Goal: Information Seeking & Learning: Check status

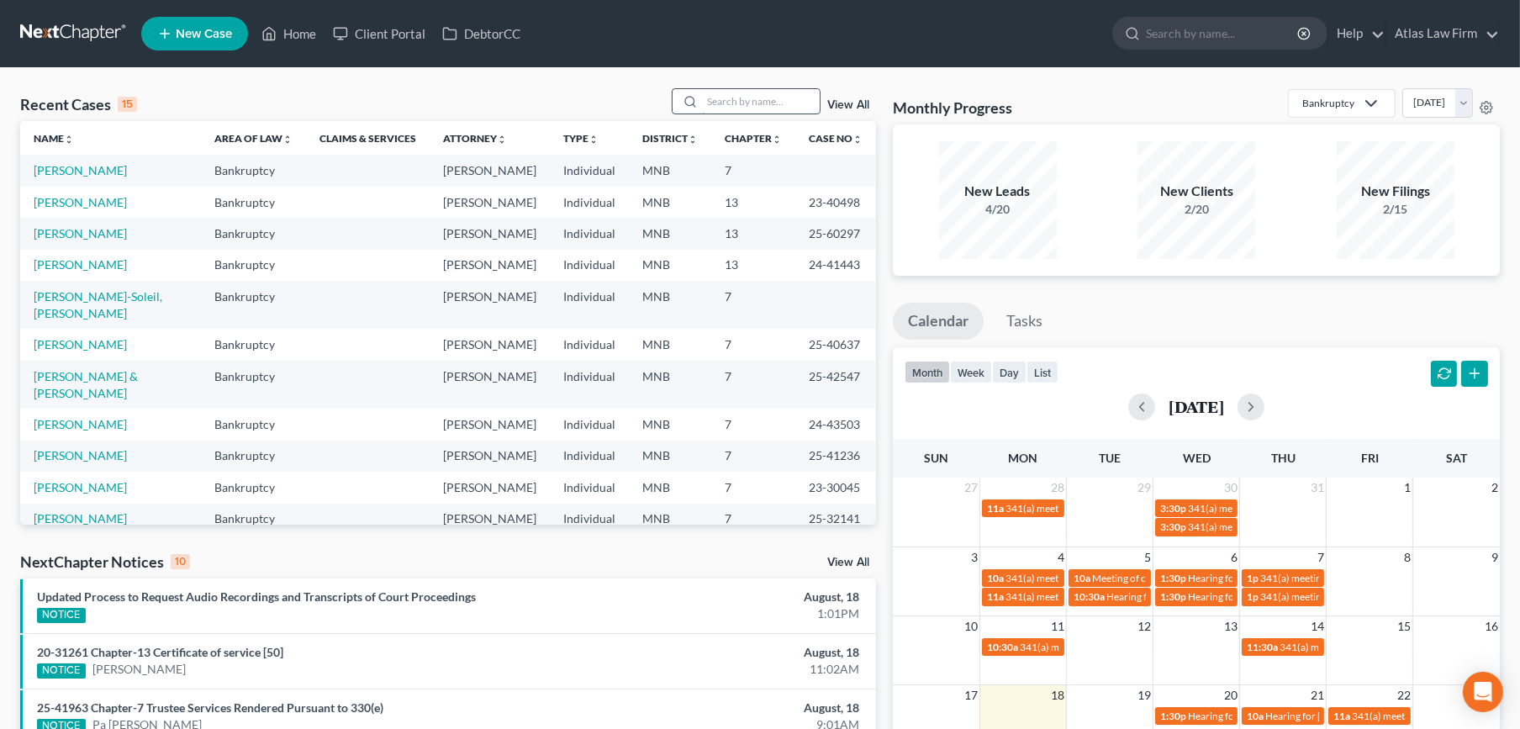
click at [785, 106] on input "search" at bounding box center [761, 101] width 118 height 24
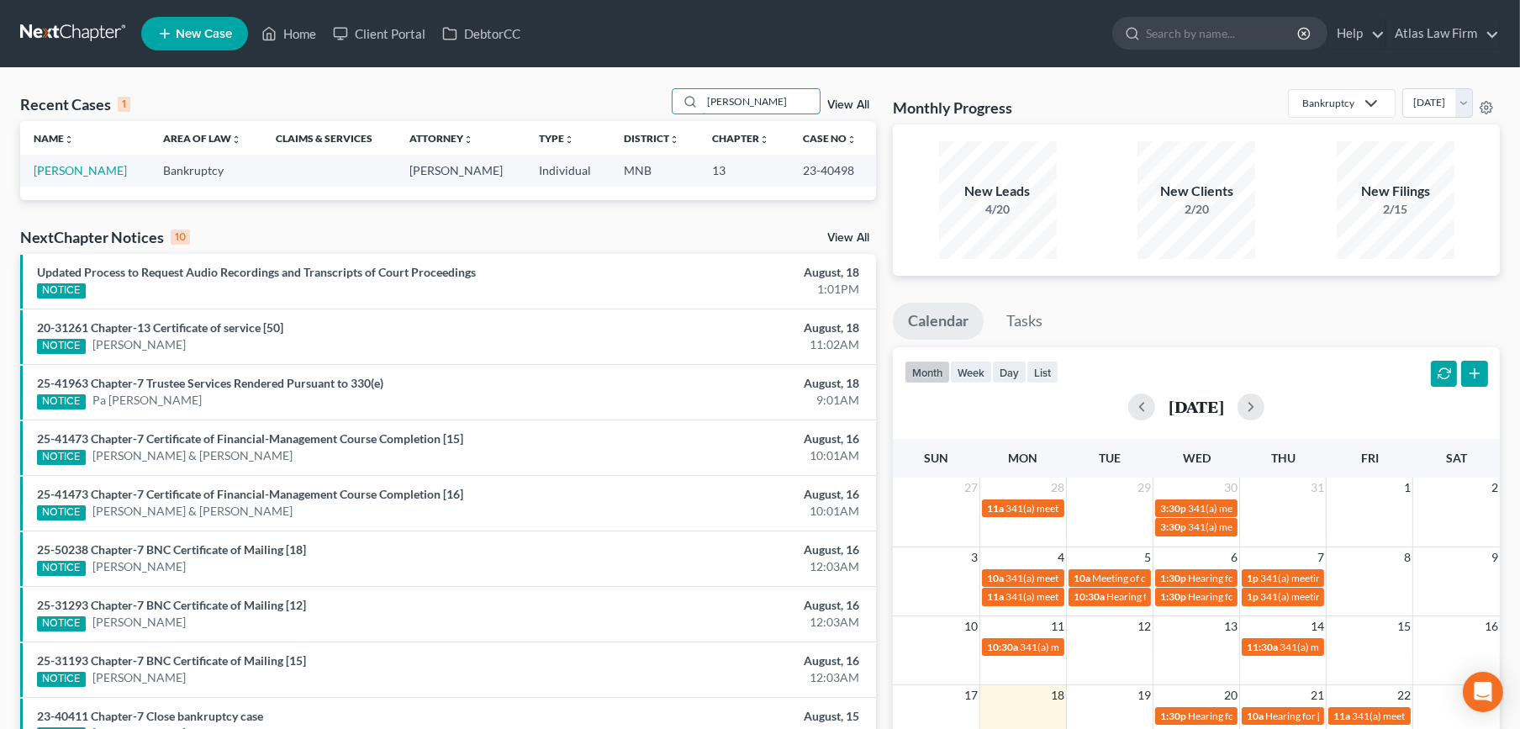
type input "[PERSON_NAME]"
click at [95, 177] on td "[PERSON_NAME]" at bounding box center [84, 170] width 129 height 31
click at [92, 171] on link "[PERSON_NAME]" at bounding box center [80, 170] width 93 height 14
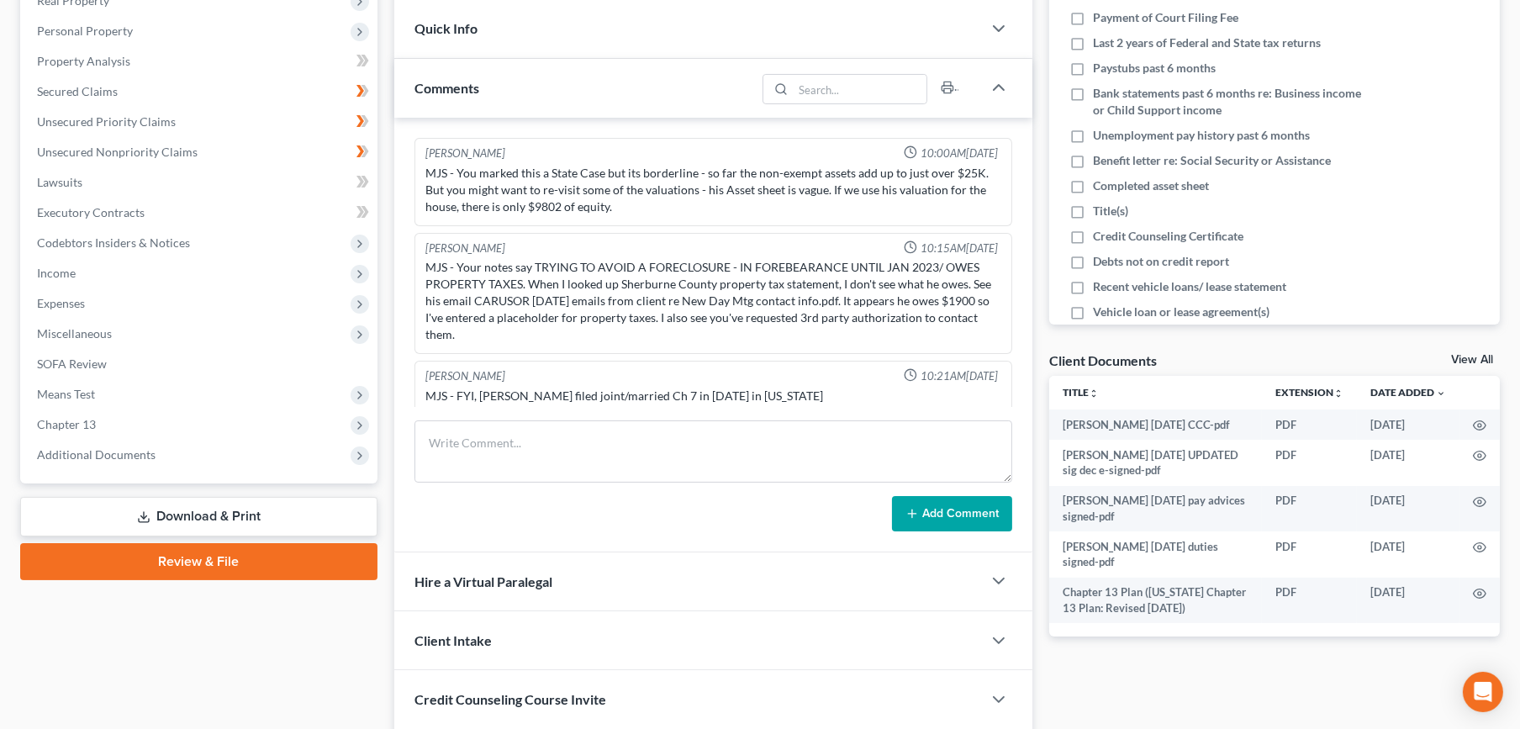
scroll to position [1475, 0]
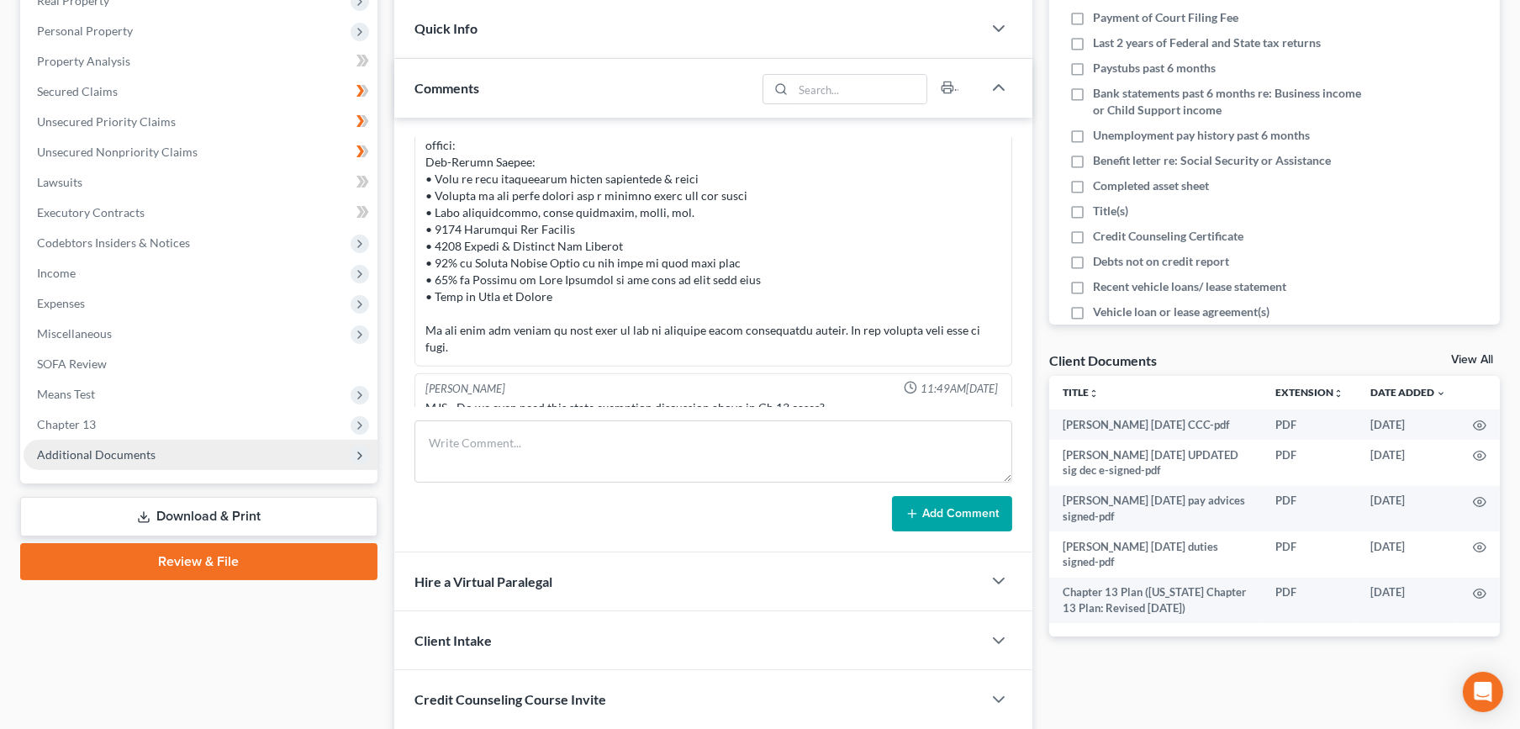
click at [159, 462] on span "Additional Documents" at bounding box center [201, 455] width 354 height 30
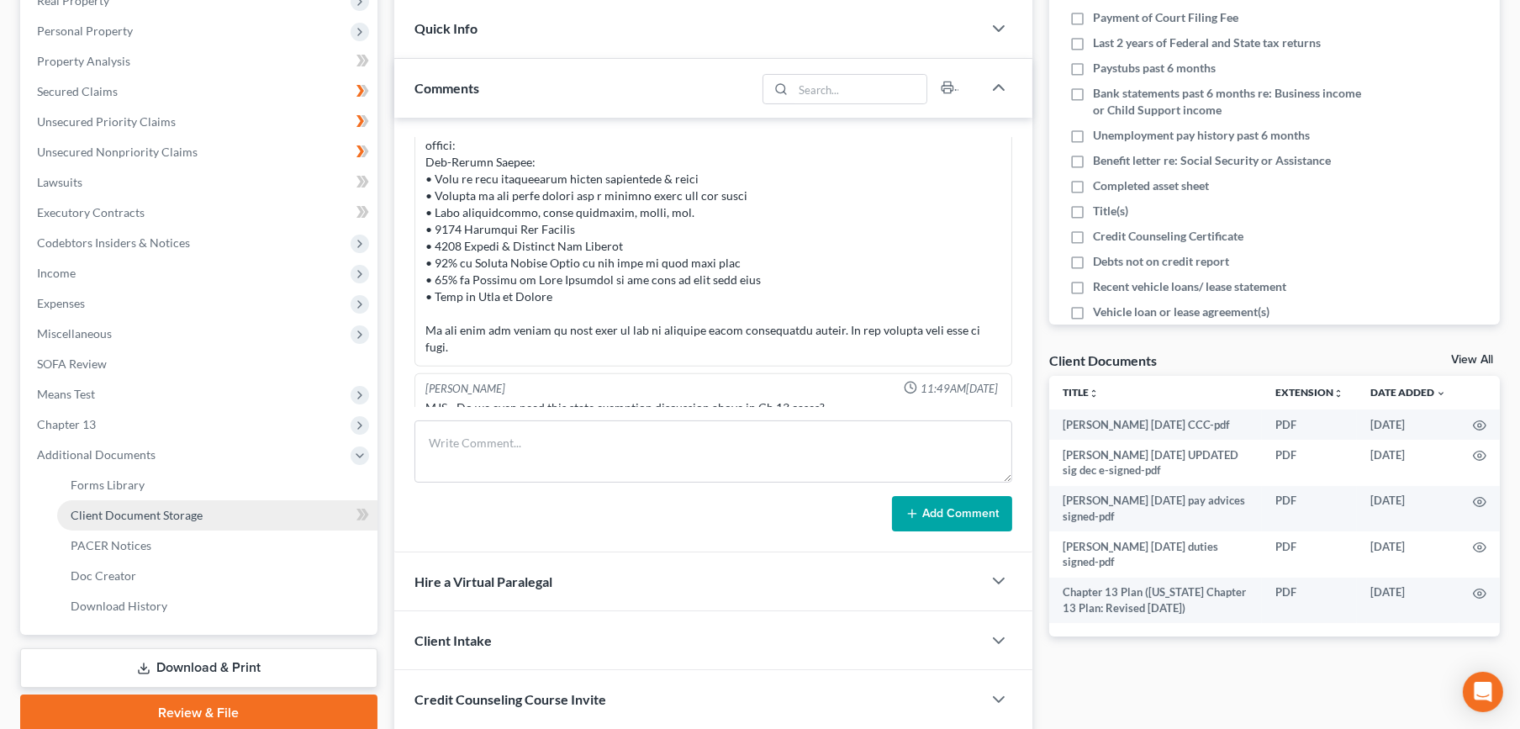
click at [175, 508] on span "Client Document Storage" at bounding box center [137, 515] width 132 height 14
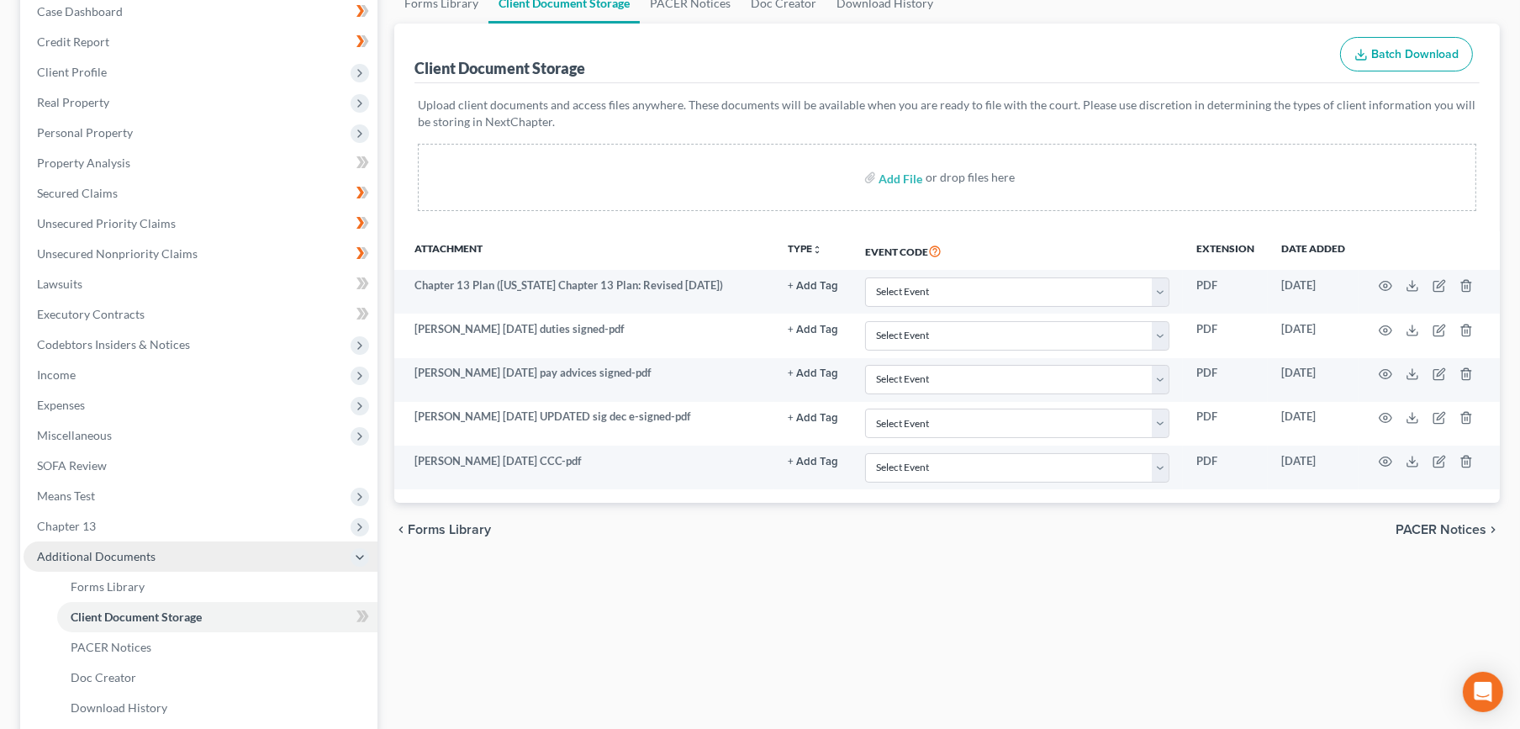
scroll to position [345, 0]
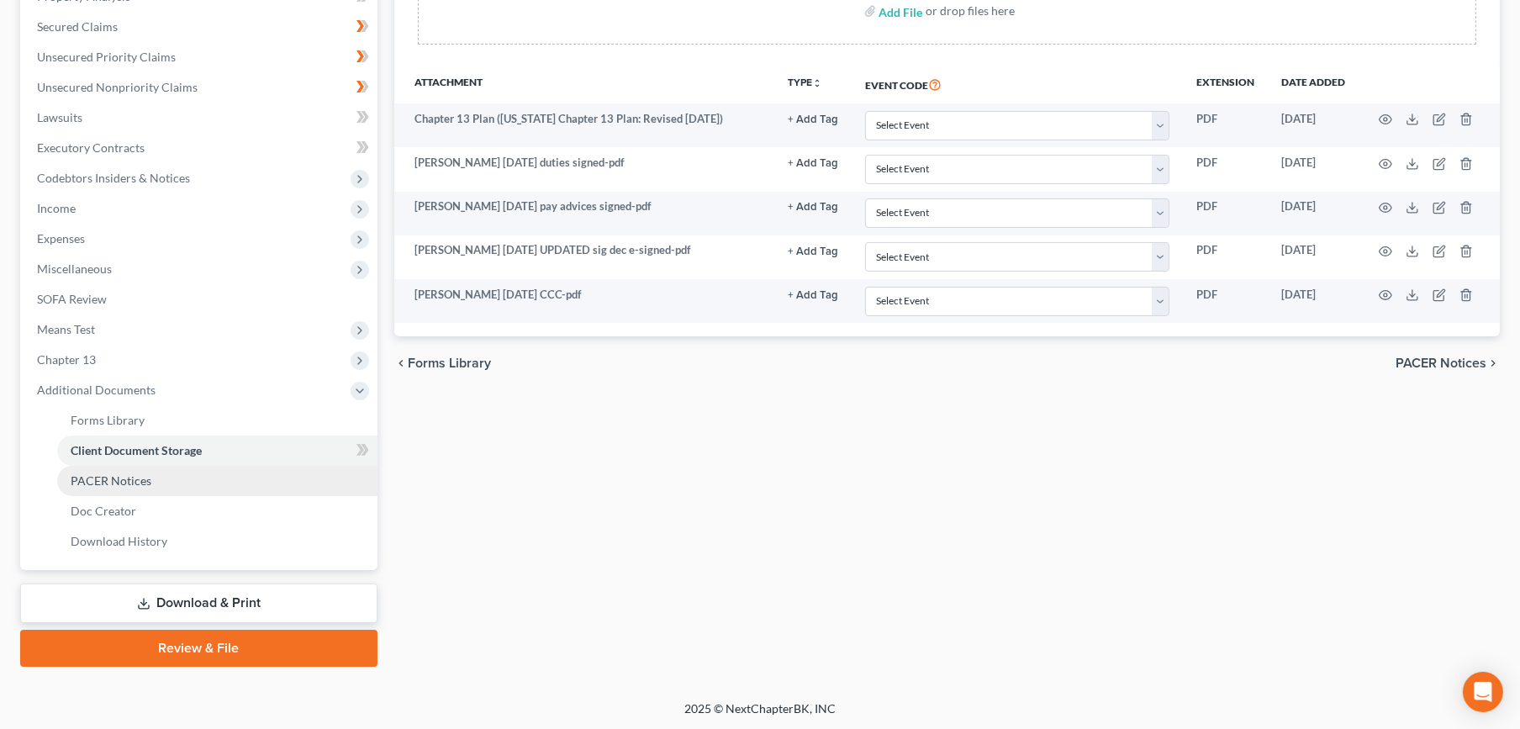
click at [171, 488] on link "PACER Notices" at bounding box center [217, 481] width 320 height 30
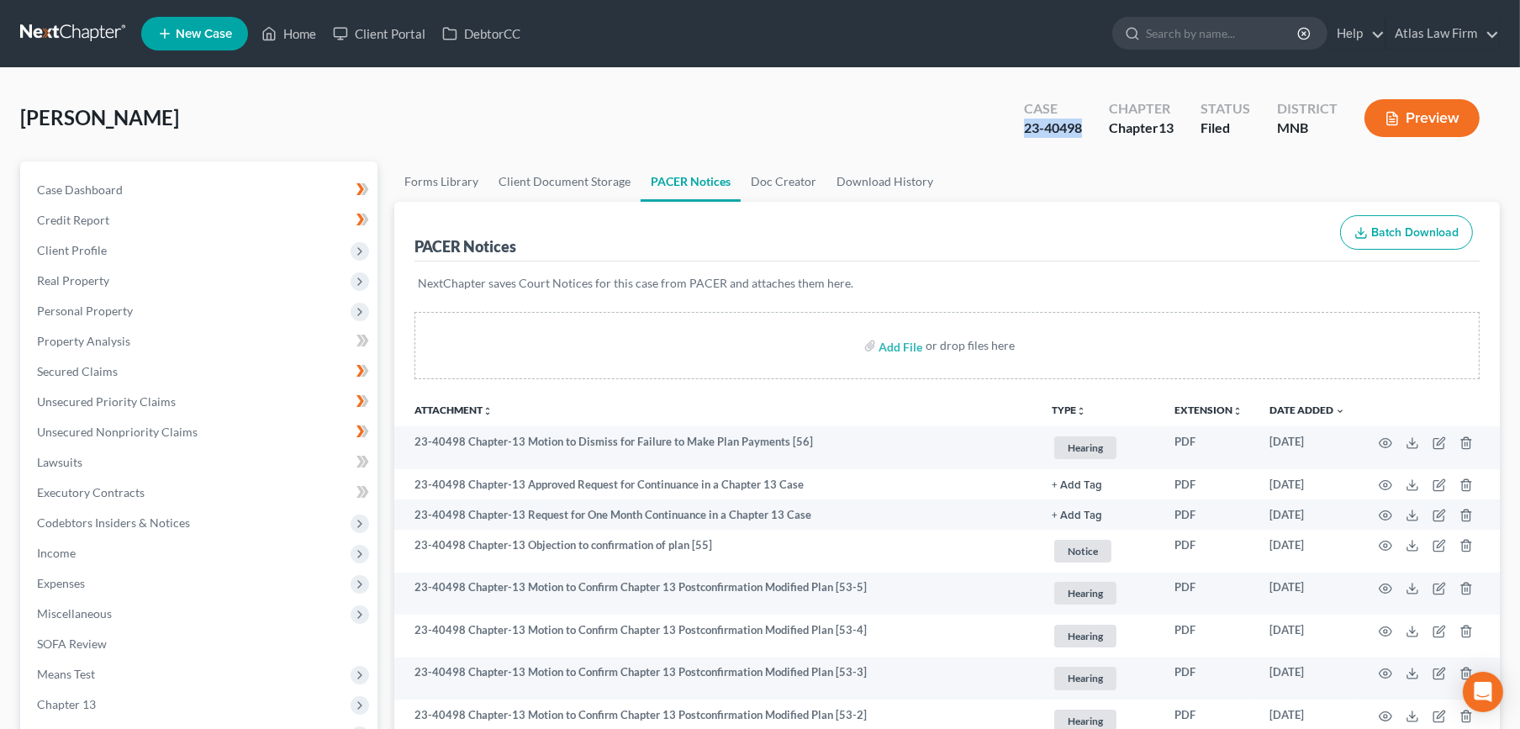
drag, startPoint x: 1086, startPoint y: 134, endPoint x: 1025, endPoint y: 135, distance: 61.4
click at [1025, 135] on div "Case 23-40498" at bounding box center [1053, 120] width 85 height 50
copy div "23-40498"
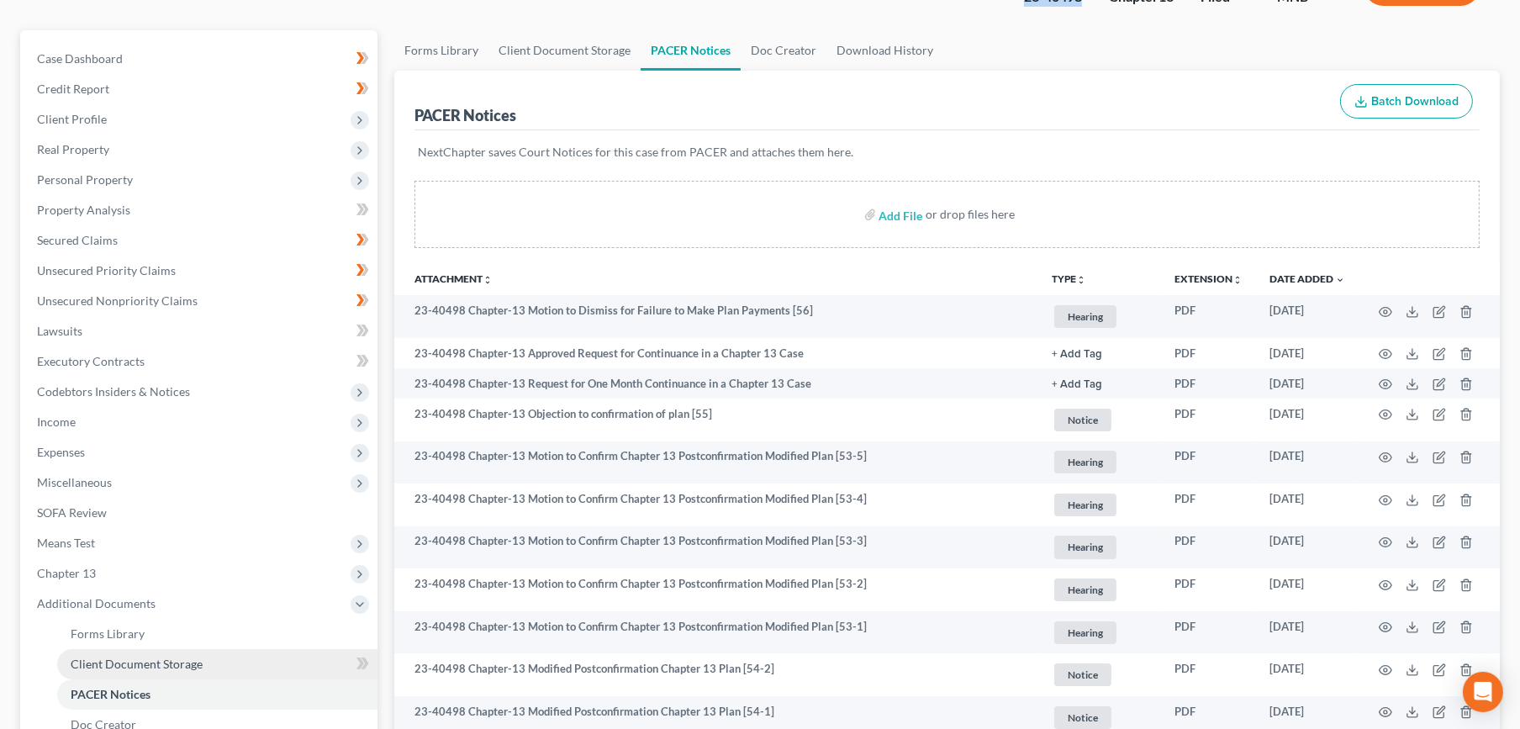
scroll to position [280, 0]
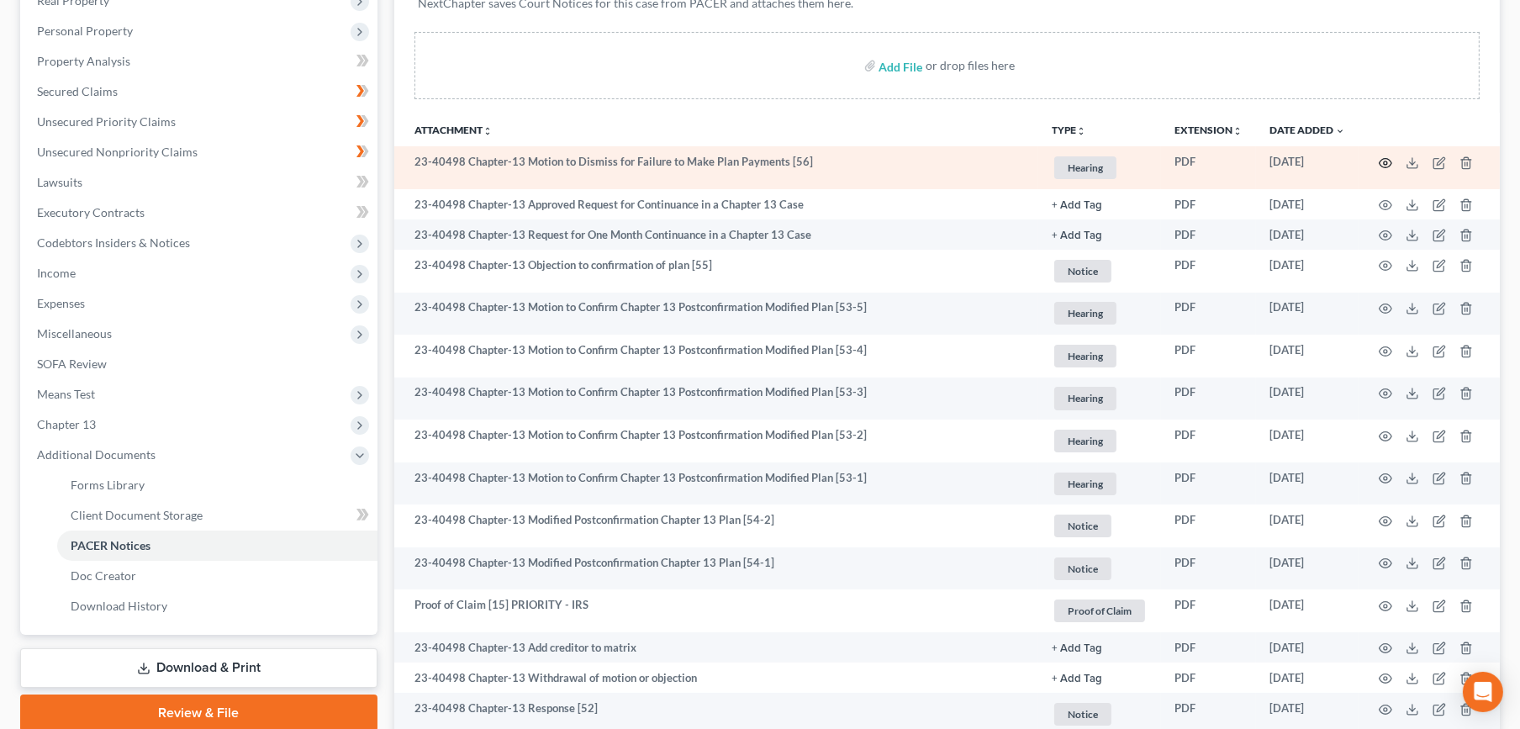
click at [1386, 164] on icon "button" at bounding box center [1385, 162] width 13 height 13
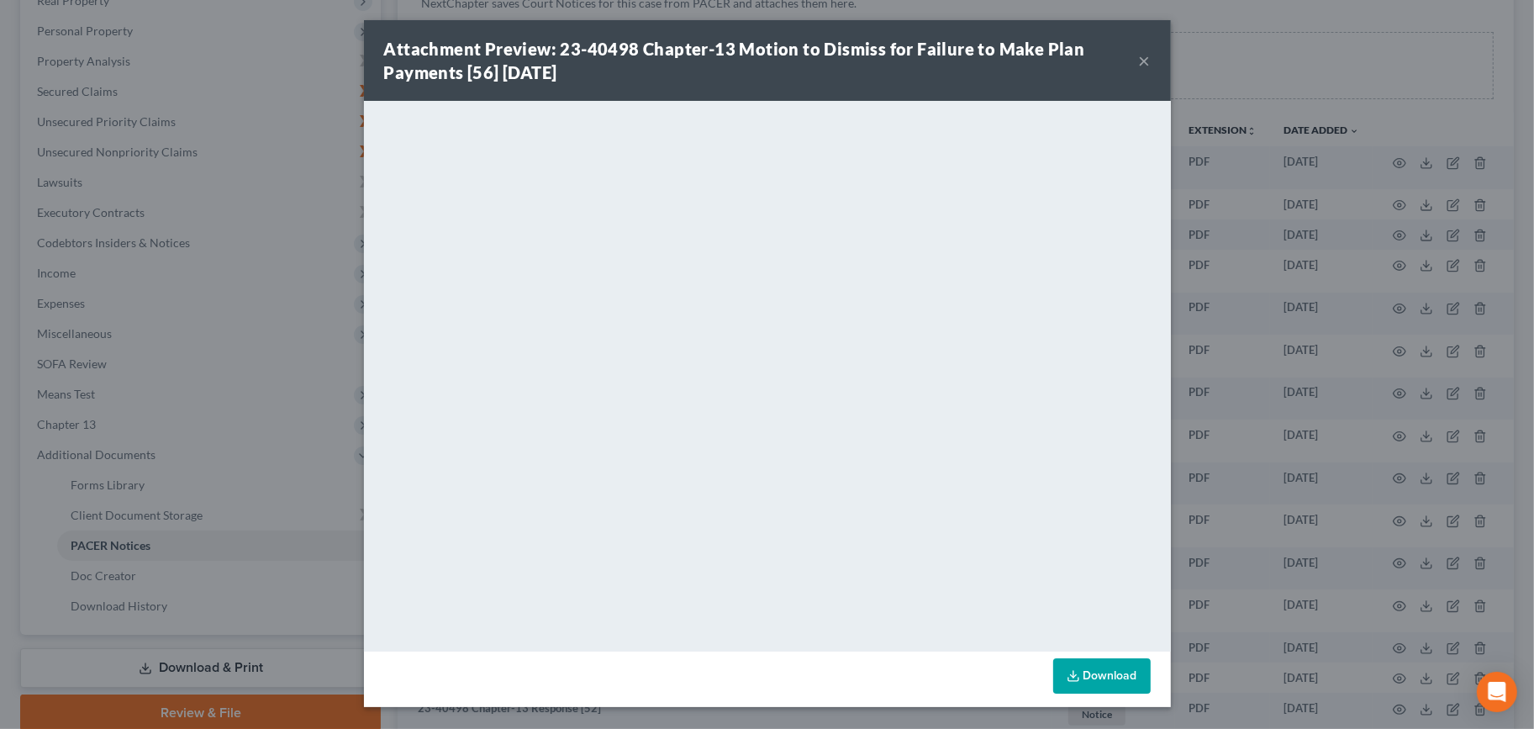
click at [1146, 56] on button "×" at bounding box center [1145, 60] width 12 height 20
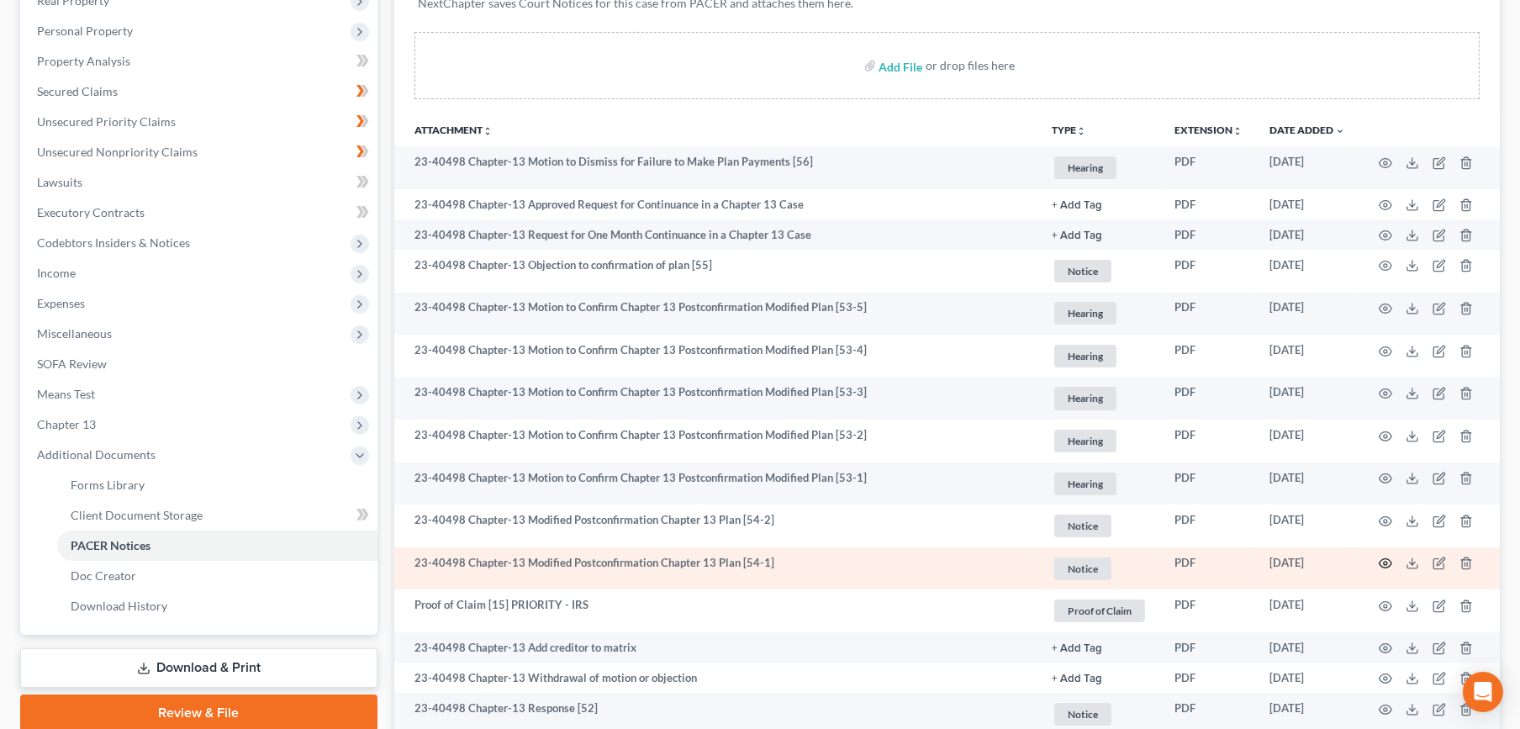
click at [1383, 564] on icon "button" at bounding box center [1385, 563] width 13 height 13
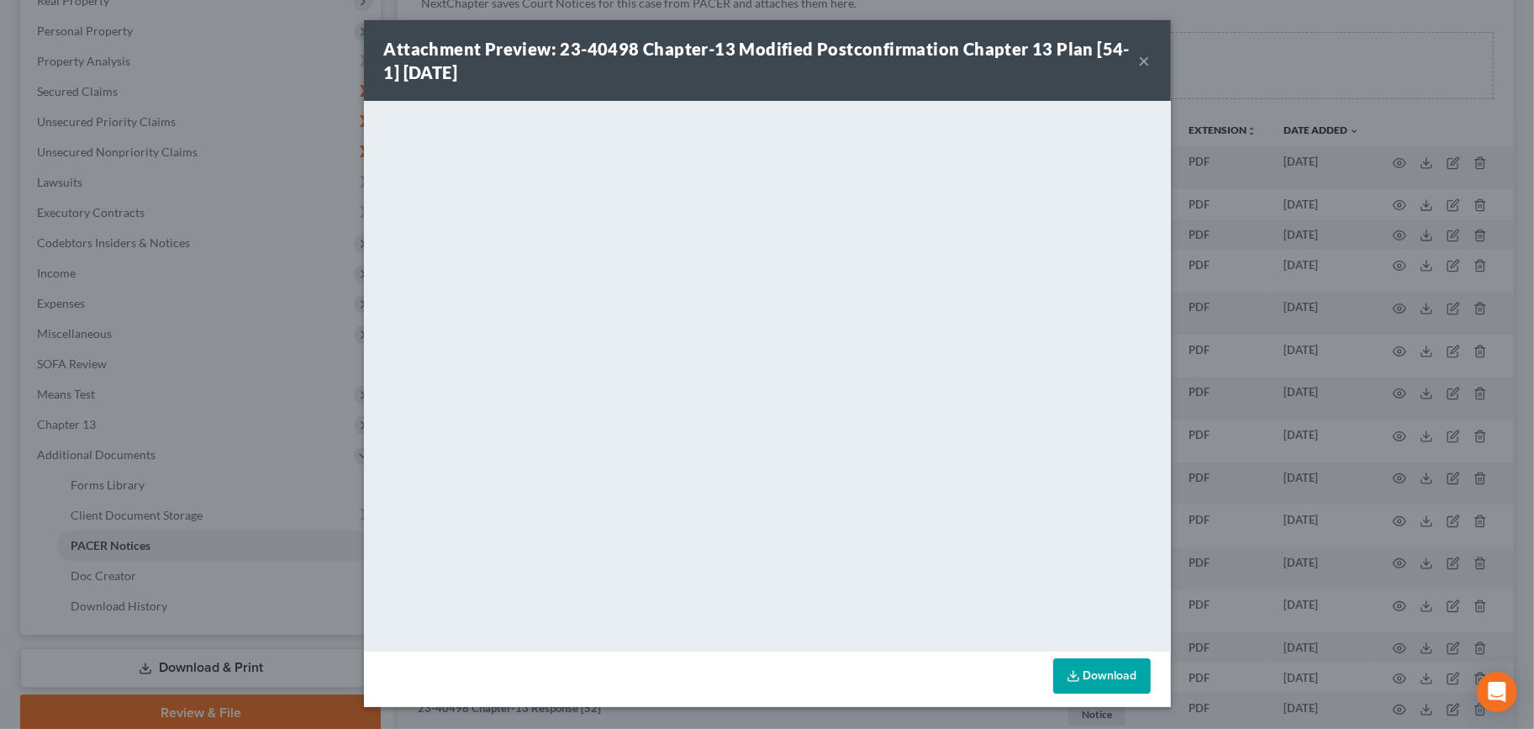
click at [1142, 63] on button "×" at bounding box center [1145, 60] width 12 height 20
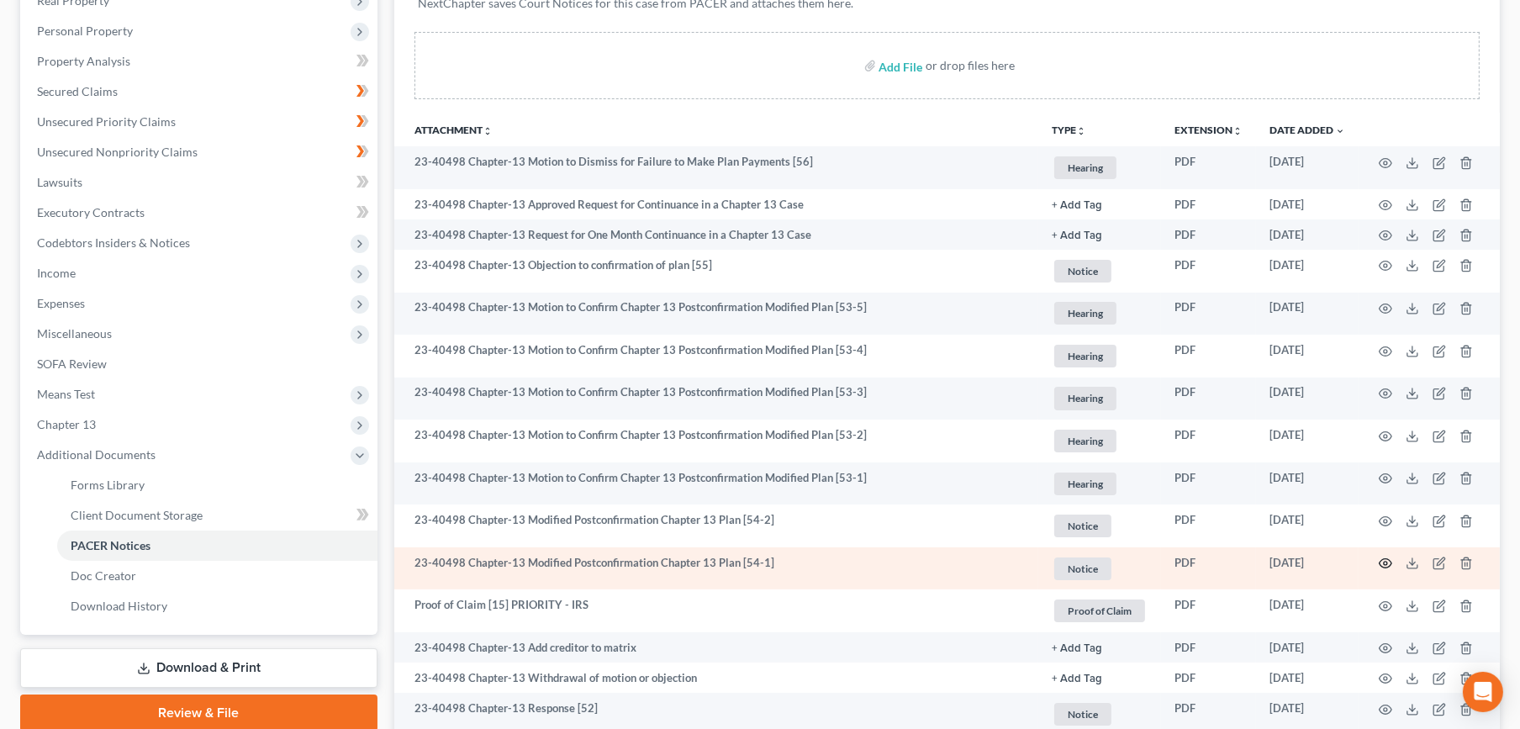
click at [1386, 559] on icon "button" at bounding box center [1385, 563] width 13 height 13
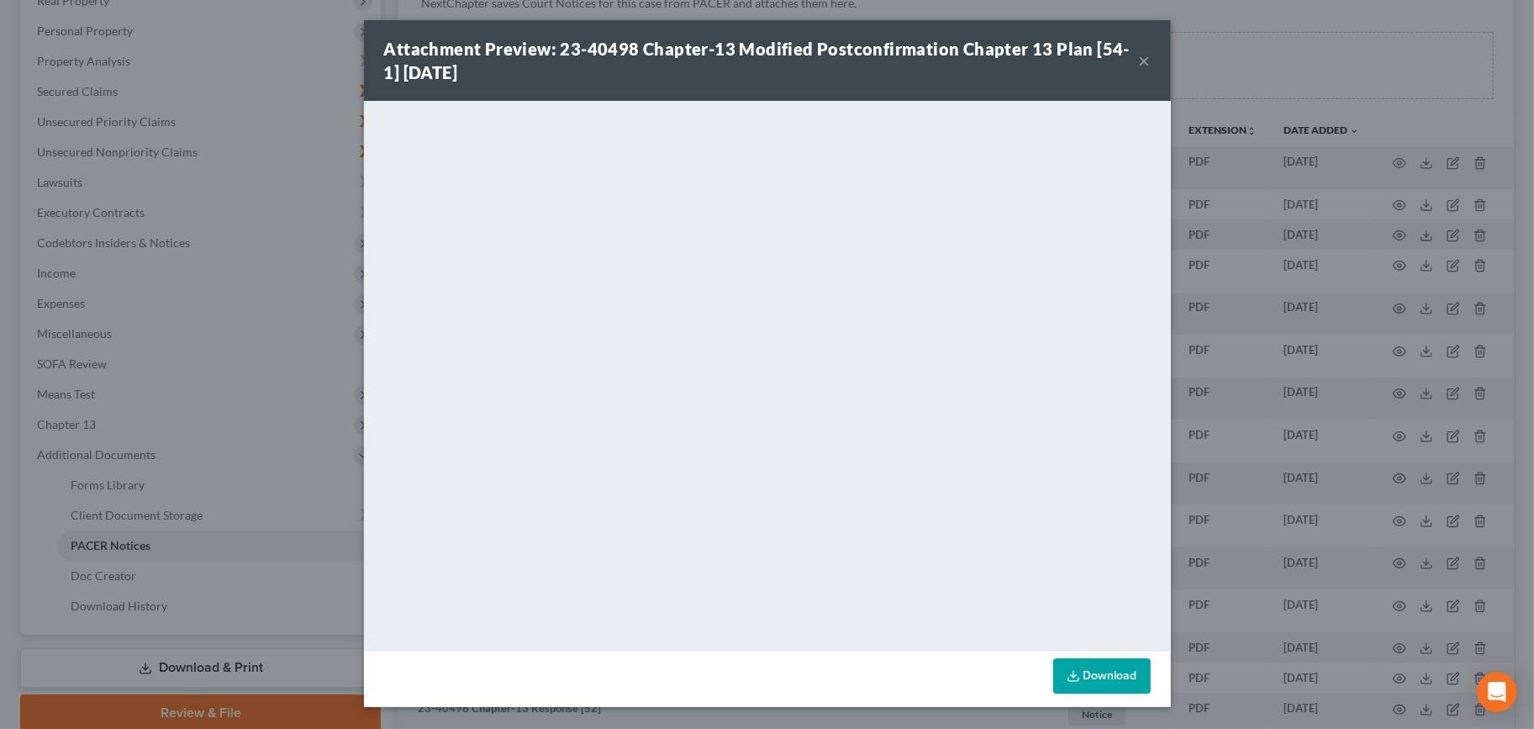
click at [1142, 57] on button "×" at bounding box center [1145, 60] width 12 height 20
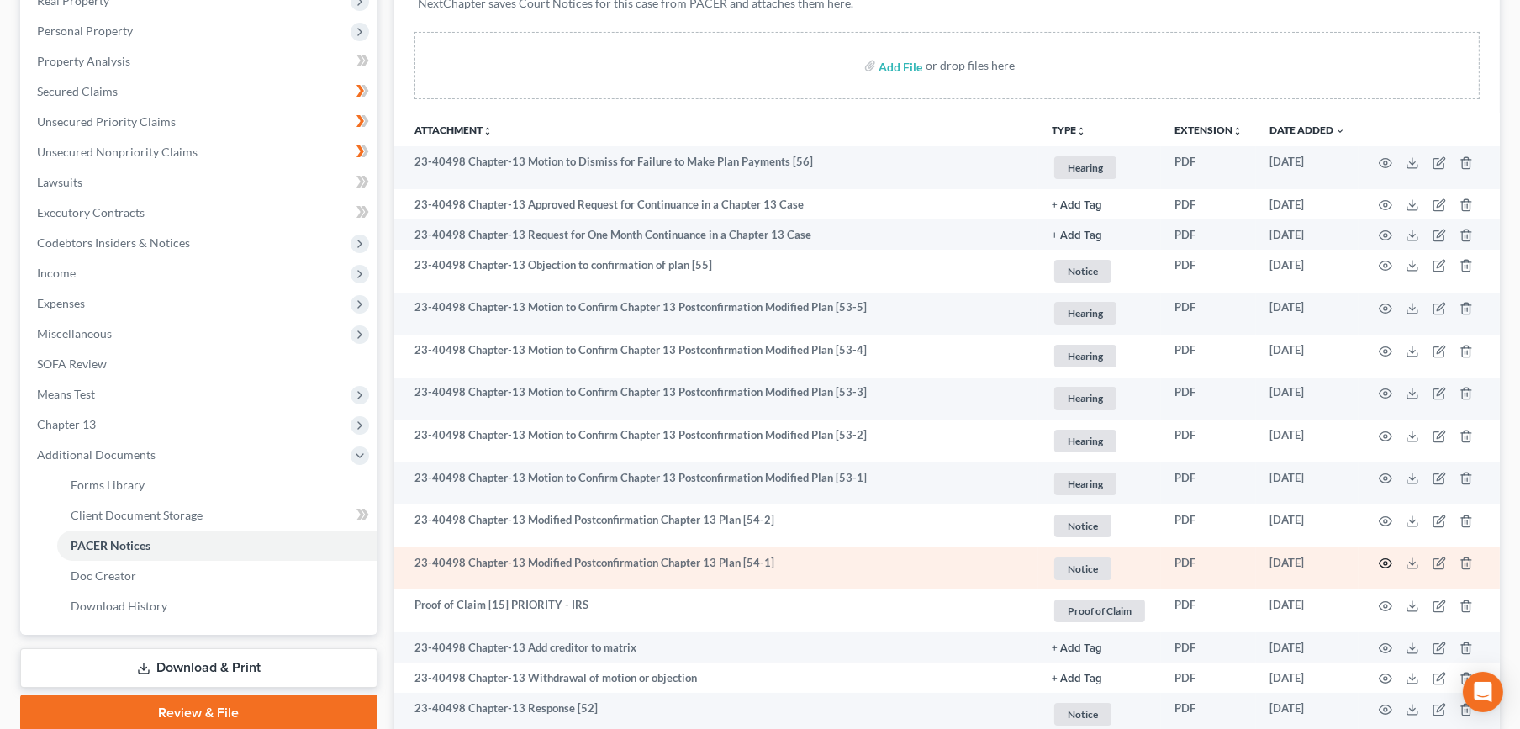
click at [1380, 565] on icon "button" at bounding box center [1386, 563] width 13 height 9
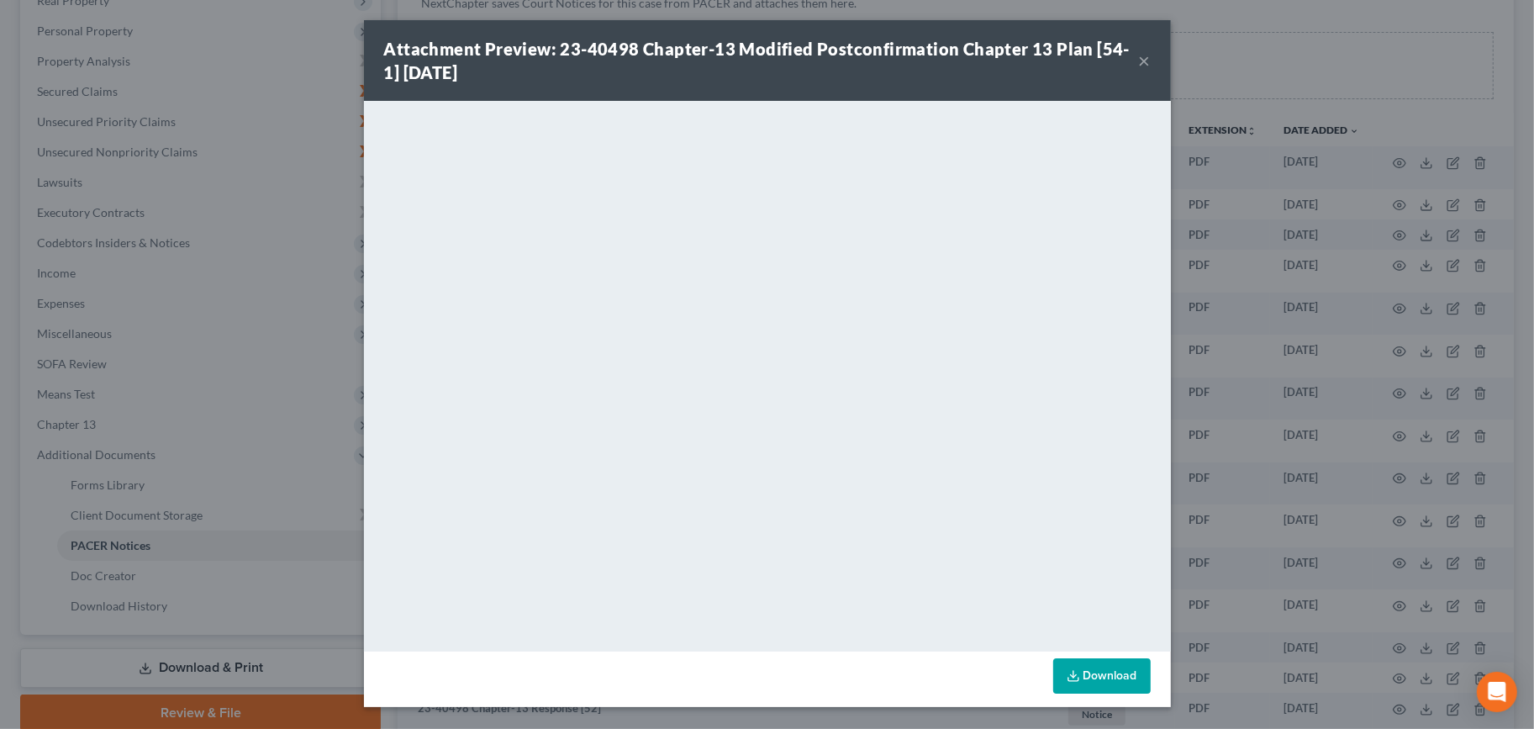
click at [1142, 64] on button "×" at bounding box center [1145, 60] width 12 height 20
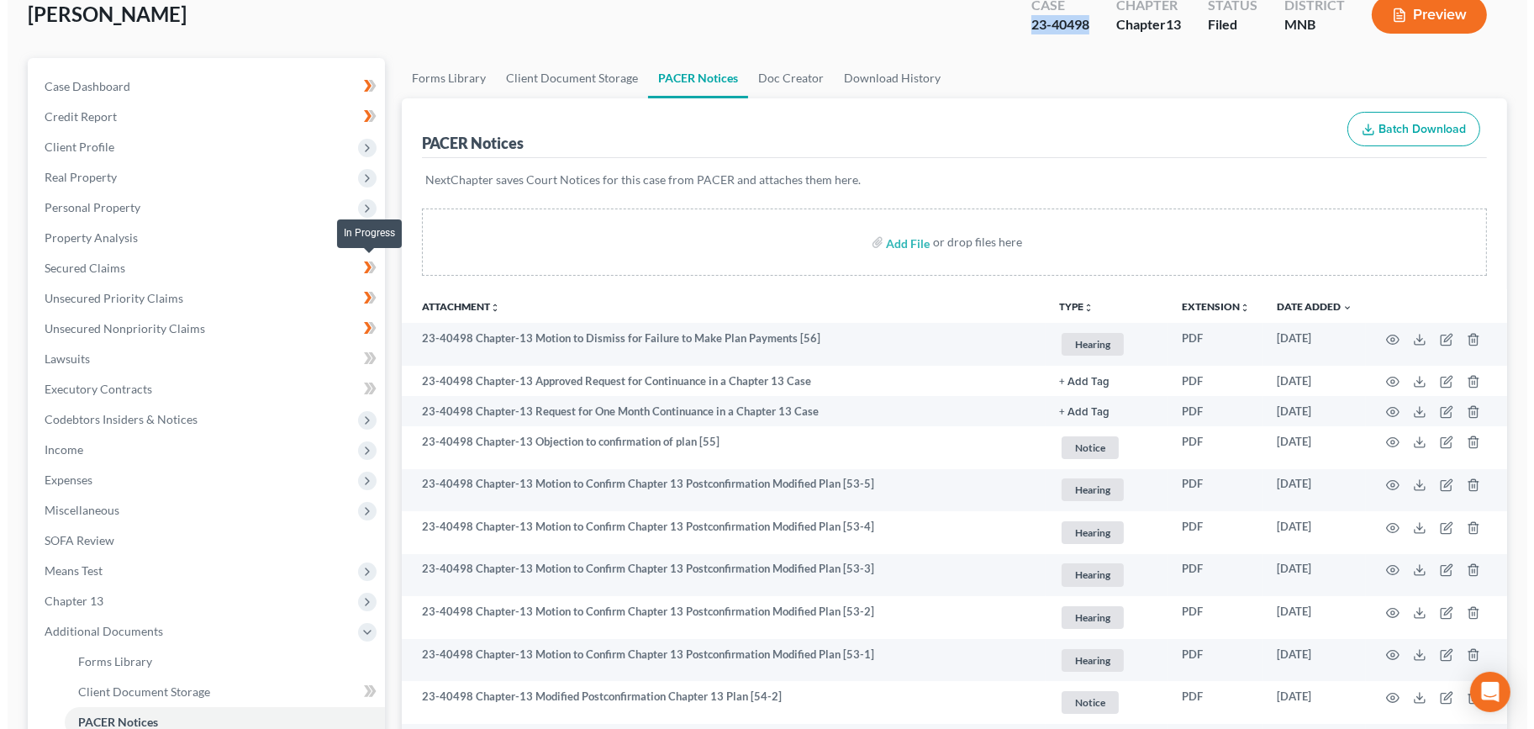
scroll to position [0, 0]
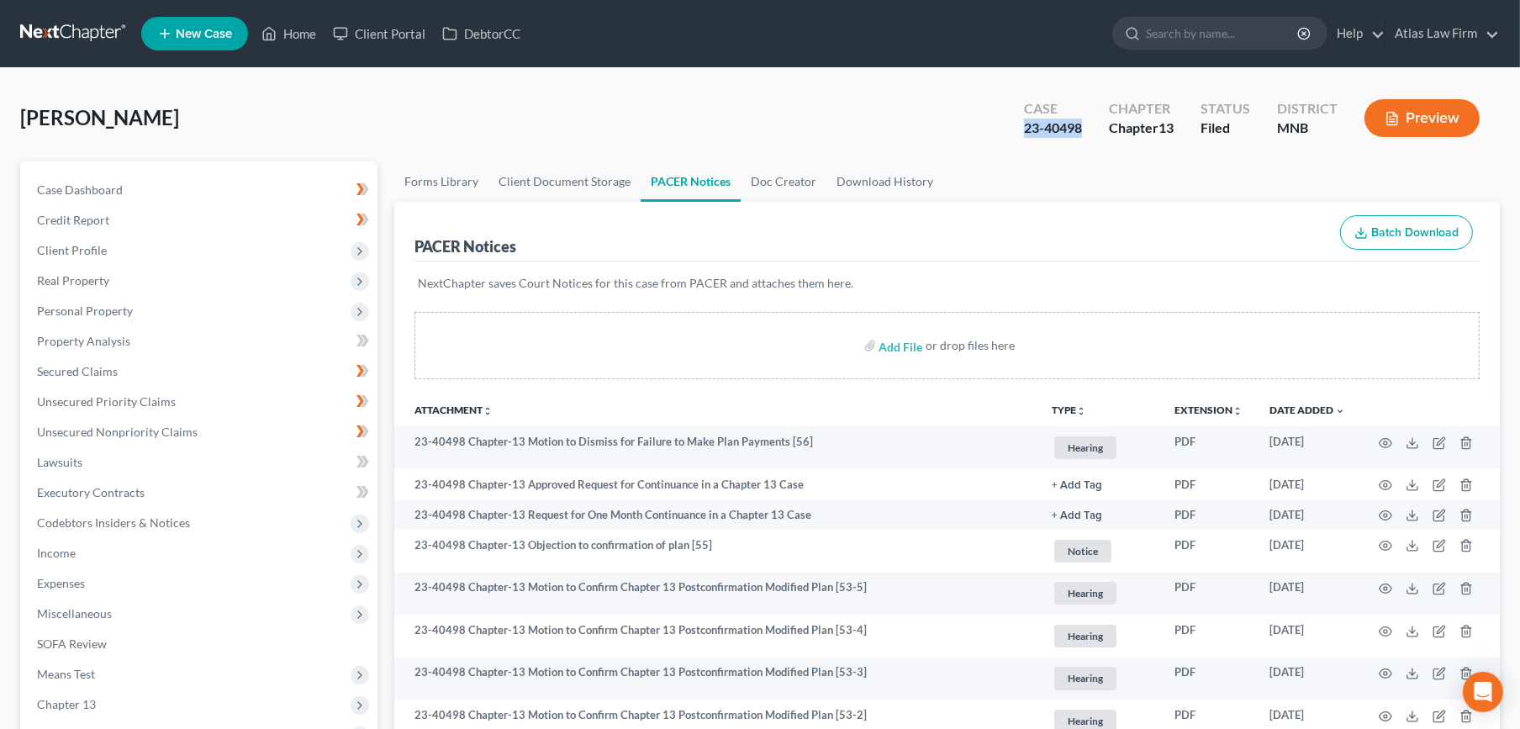
click at [1407, 115] on button "Preview" at bounding box center [1421, 118] width 115 height 38
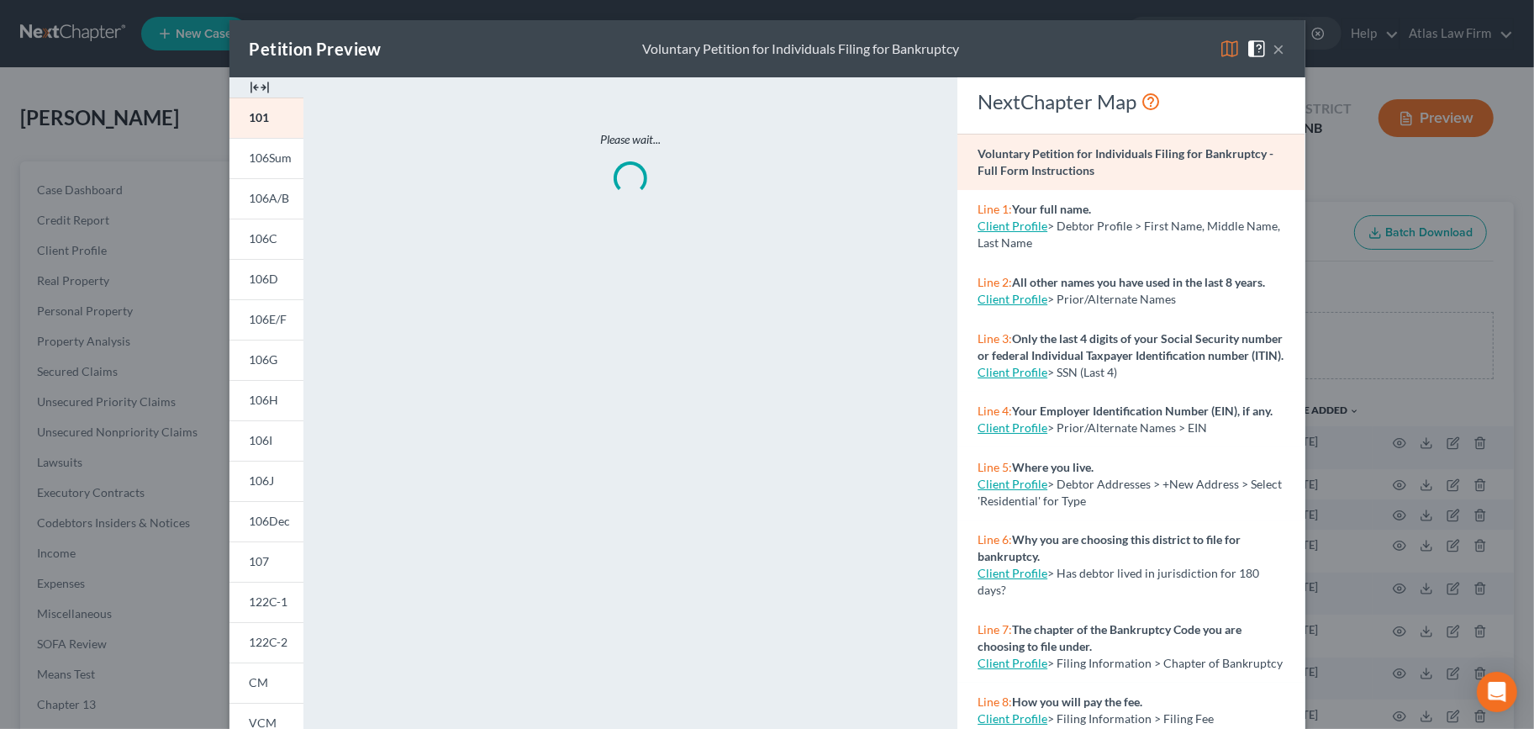
click at [1223, 44] on img at bounding box center [1230, 49] width 20 height 20
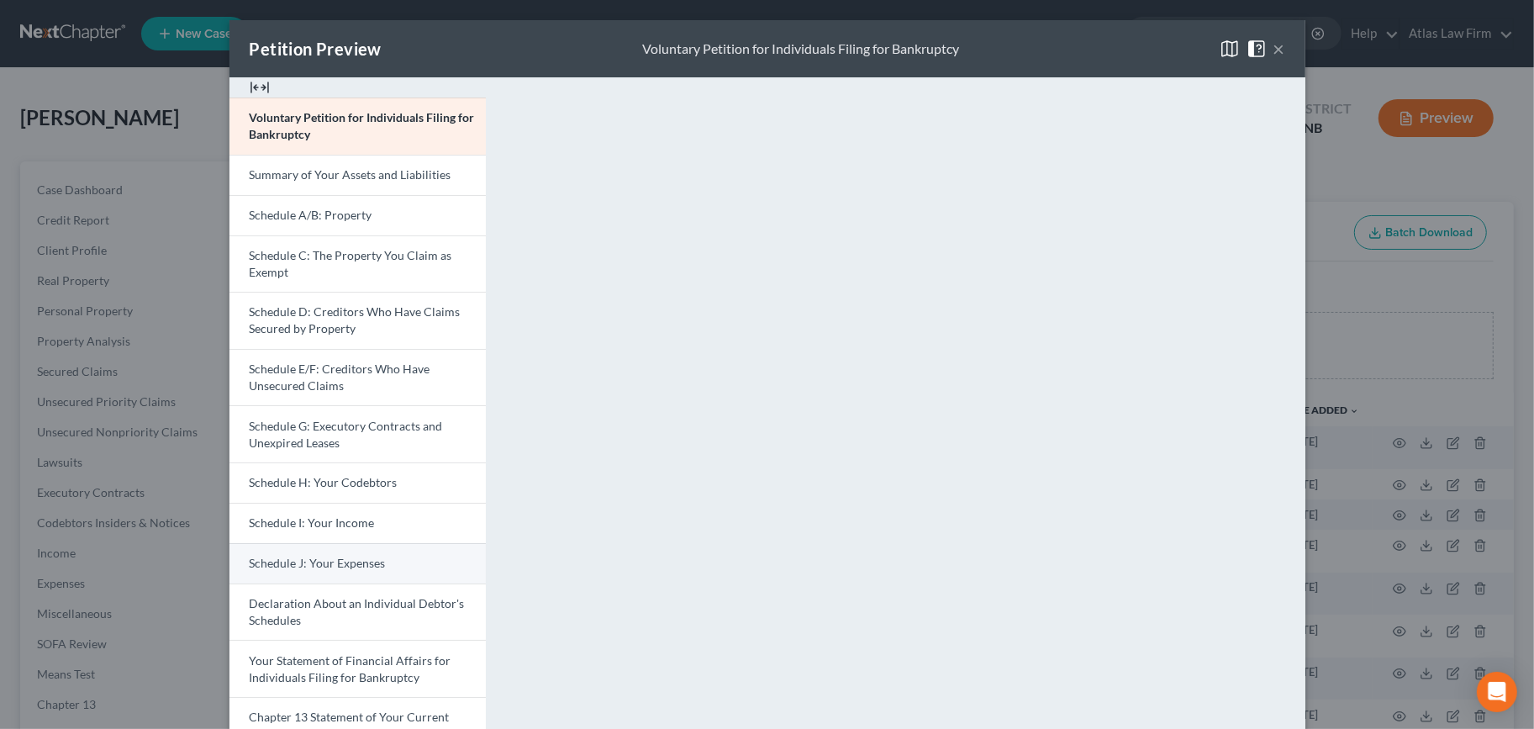
click at [396, 572] on link "Schedule J: Your Expenses" at bounding box center [358, 563] width 256 height 40
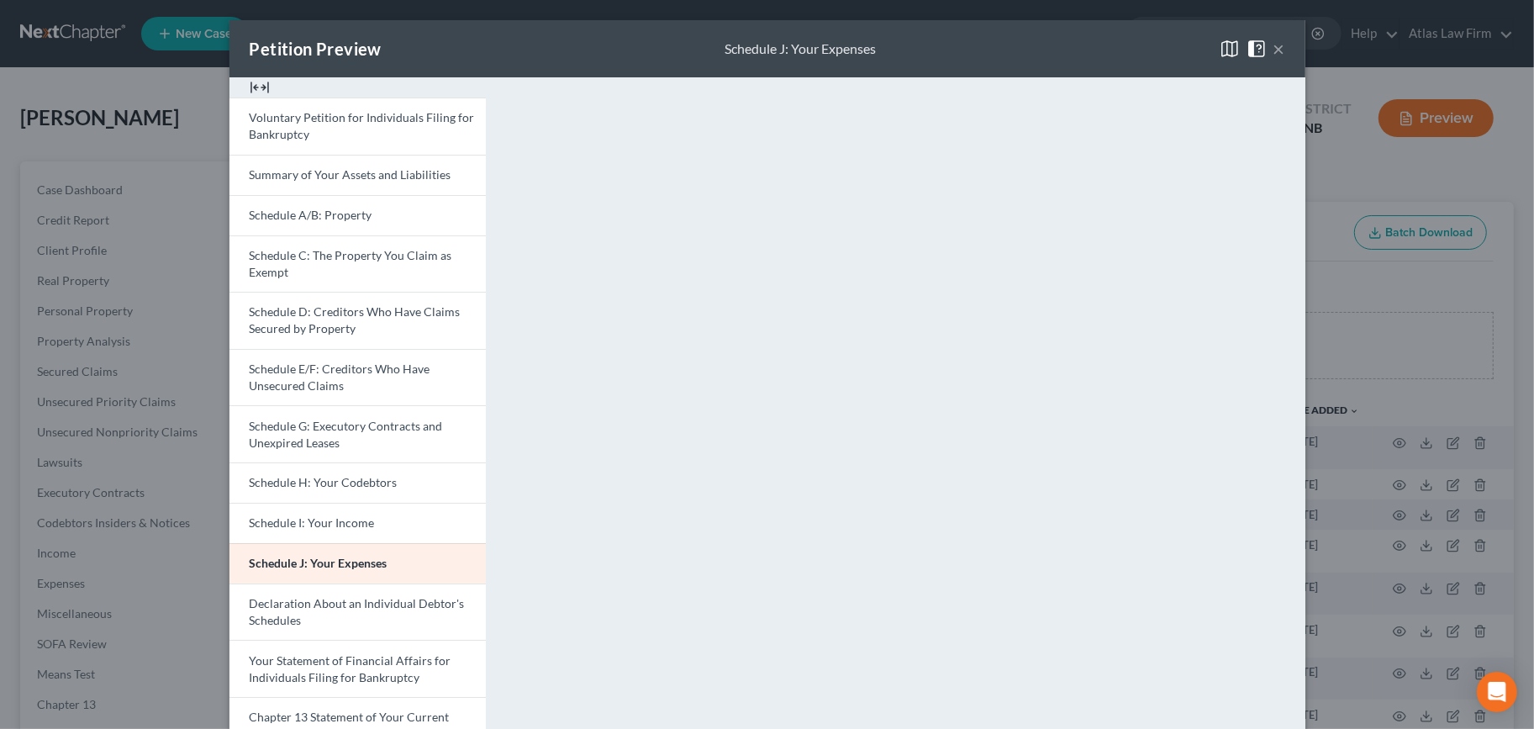
click at [1274, 45] on button "×" at bounding box center [1280, 49] width 12 height 20
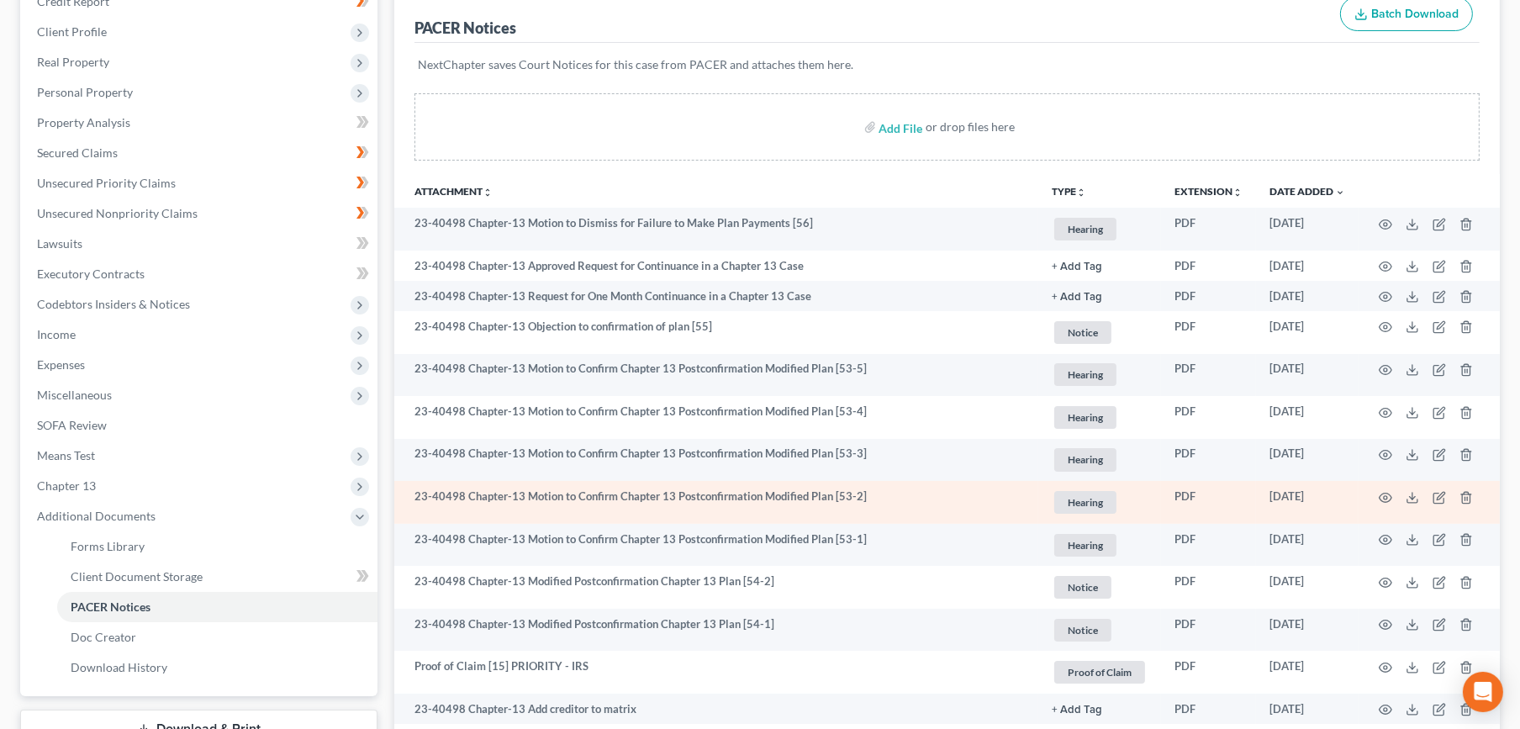
scroll to position [373, 0]
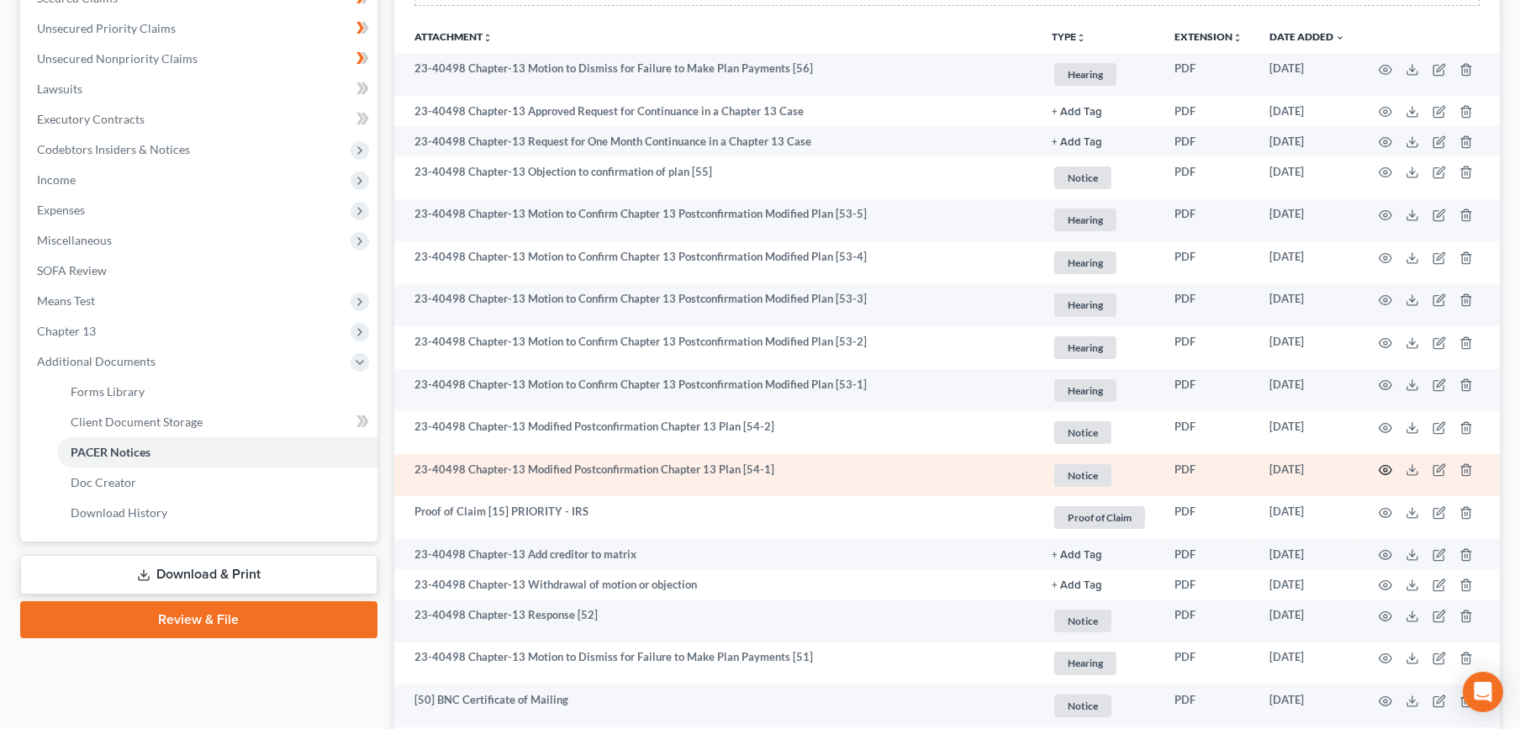
click at [1384, 467] on icon "button" at bounding box center [1385, 469] width 13 height 13
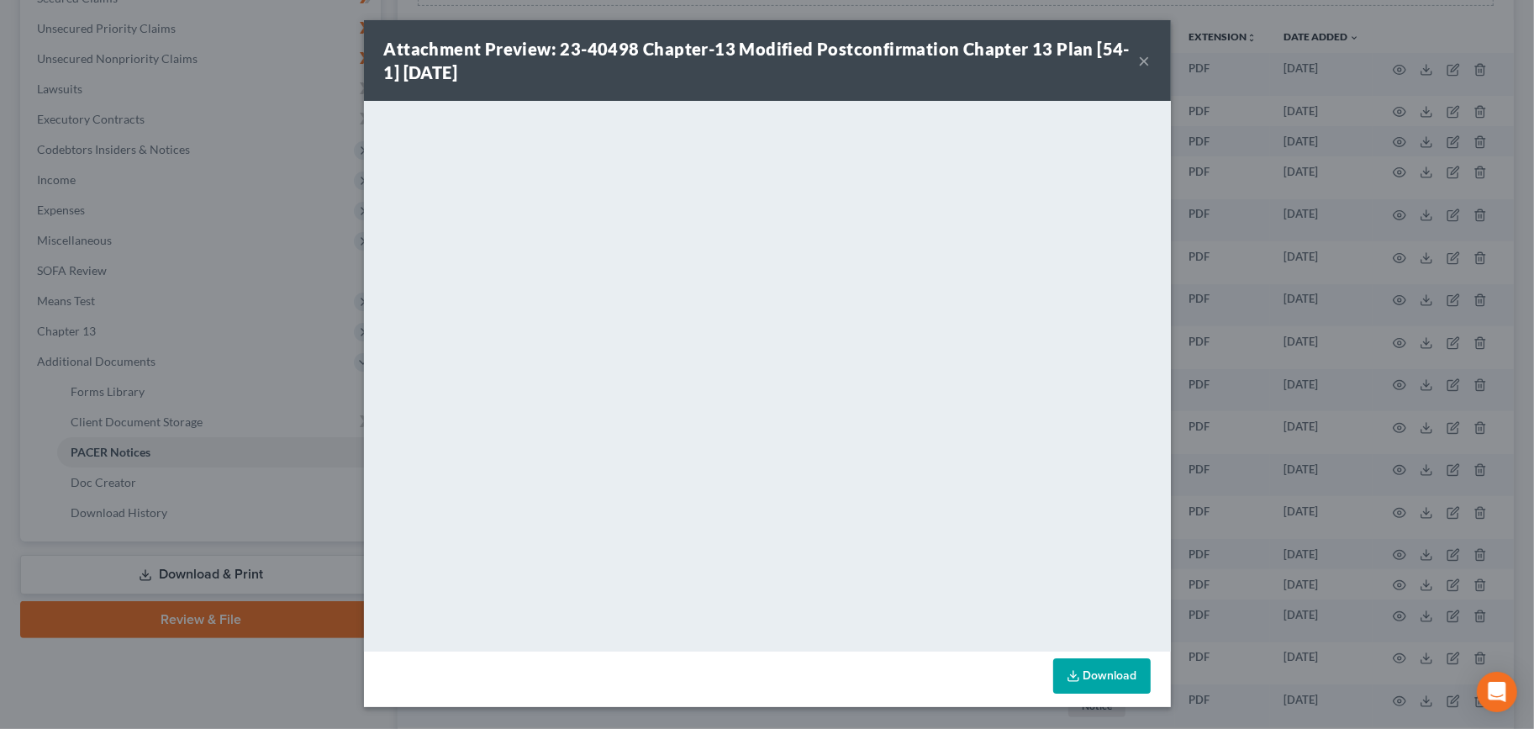
click at [1142, 63] on button "×" at bounding box center [1145, 60] width 12 height 20
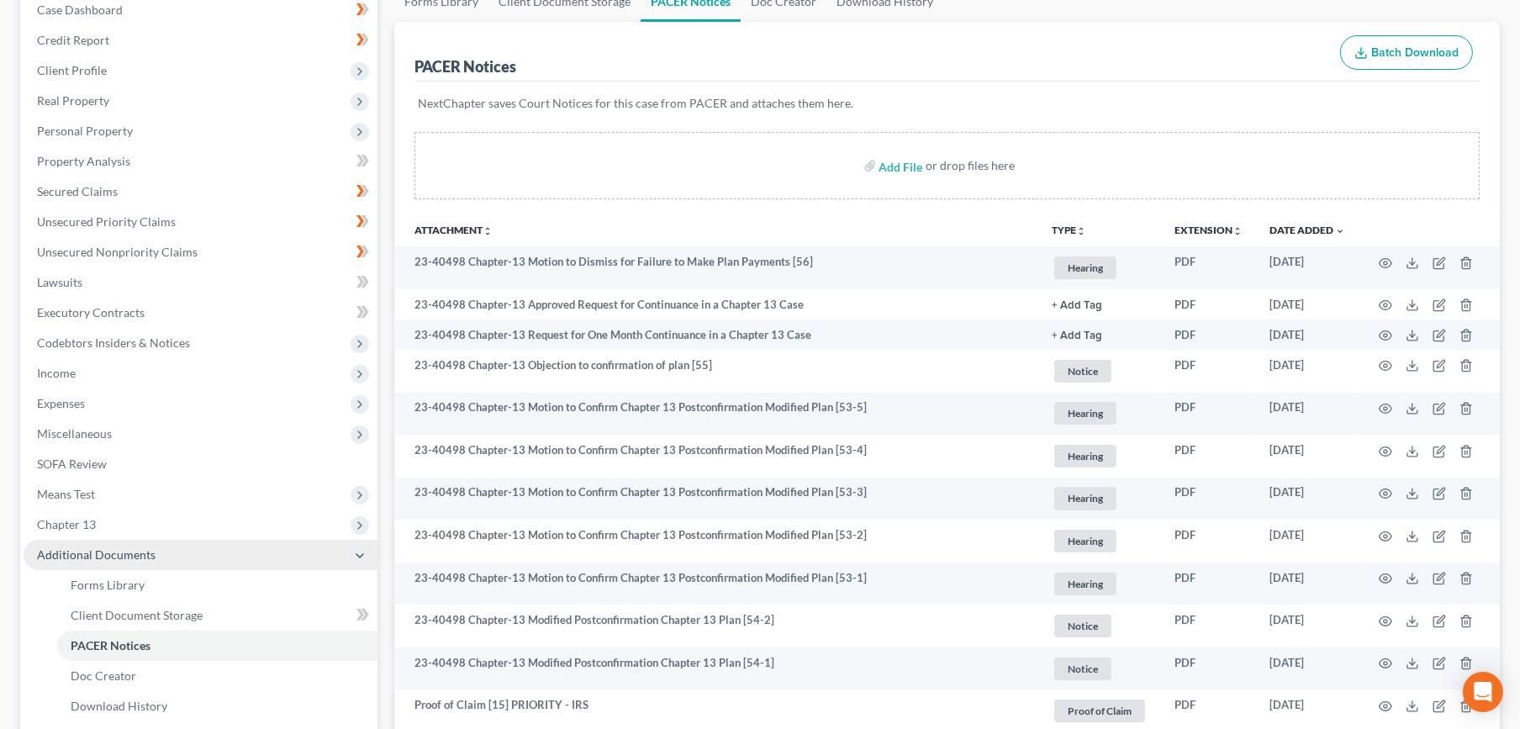
scroll to position [0, 0]
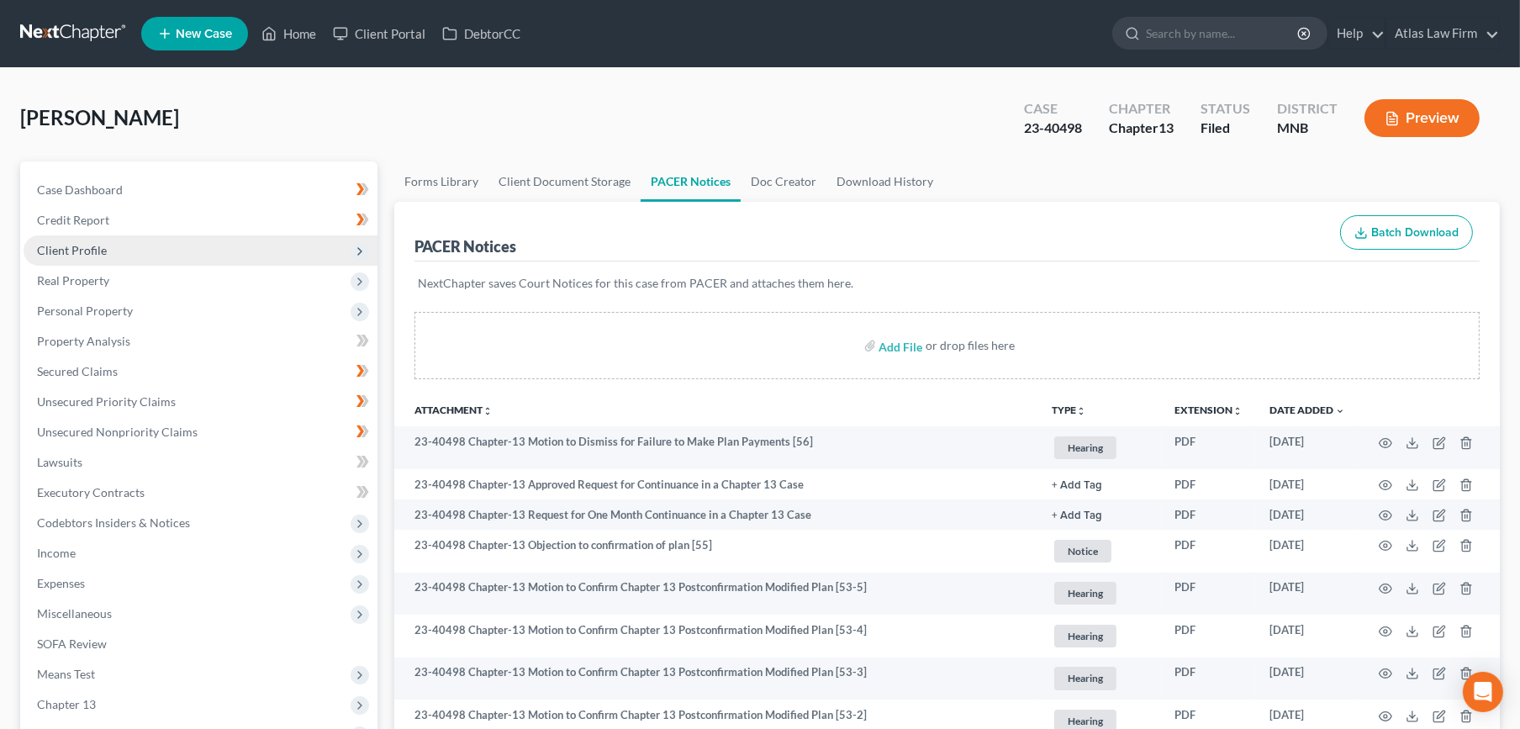
click at [140, 247] on span "Client Profile" at bounding box center [201, 250] width 354 height 30
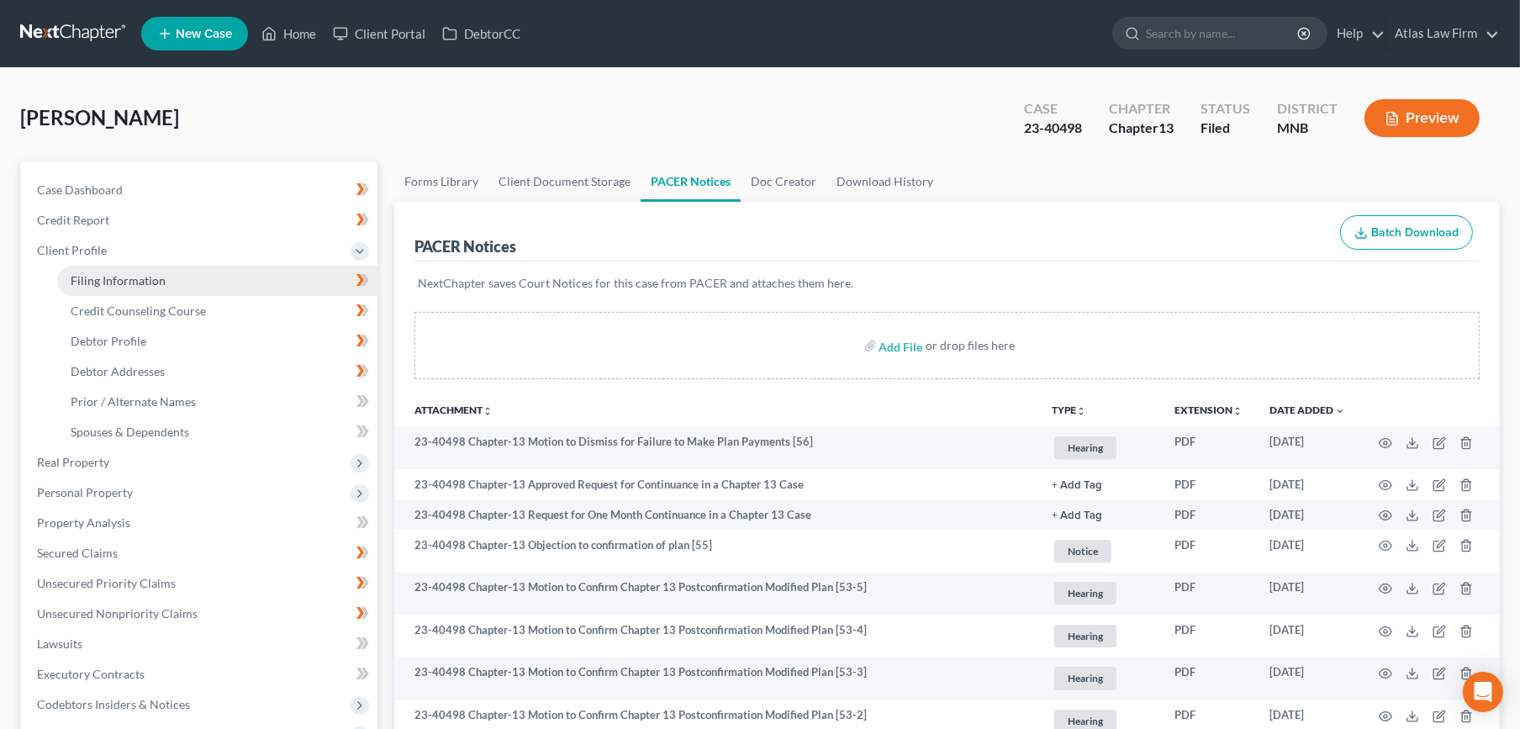
click at [145, 278] on span "Filing Information" at bounding box center [118, 280] width 95 height 14
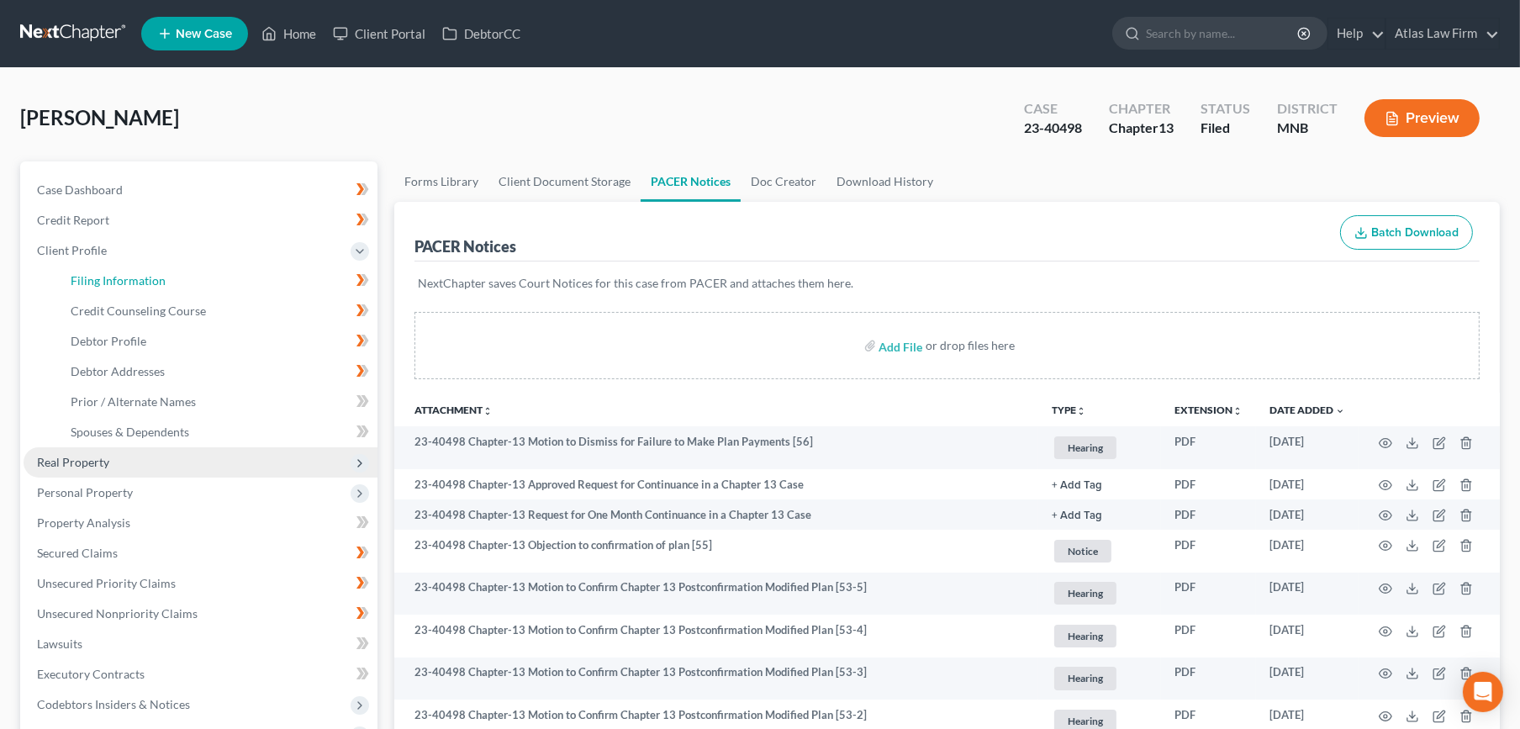
select select "1"
select select "0"
select select "3"
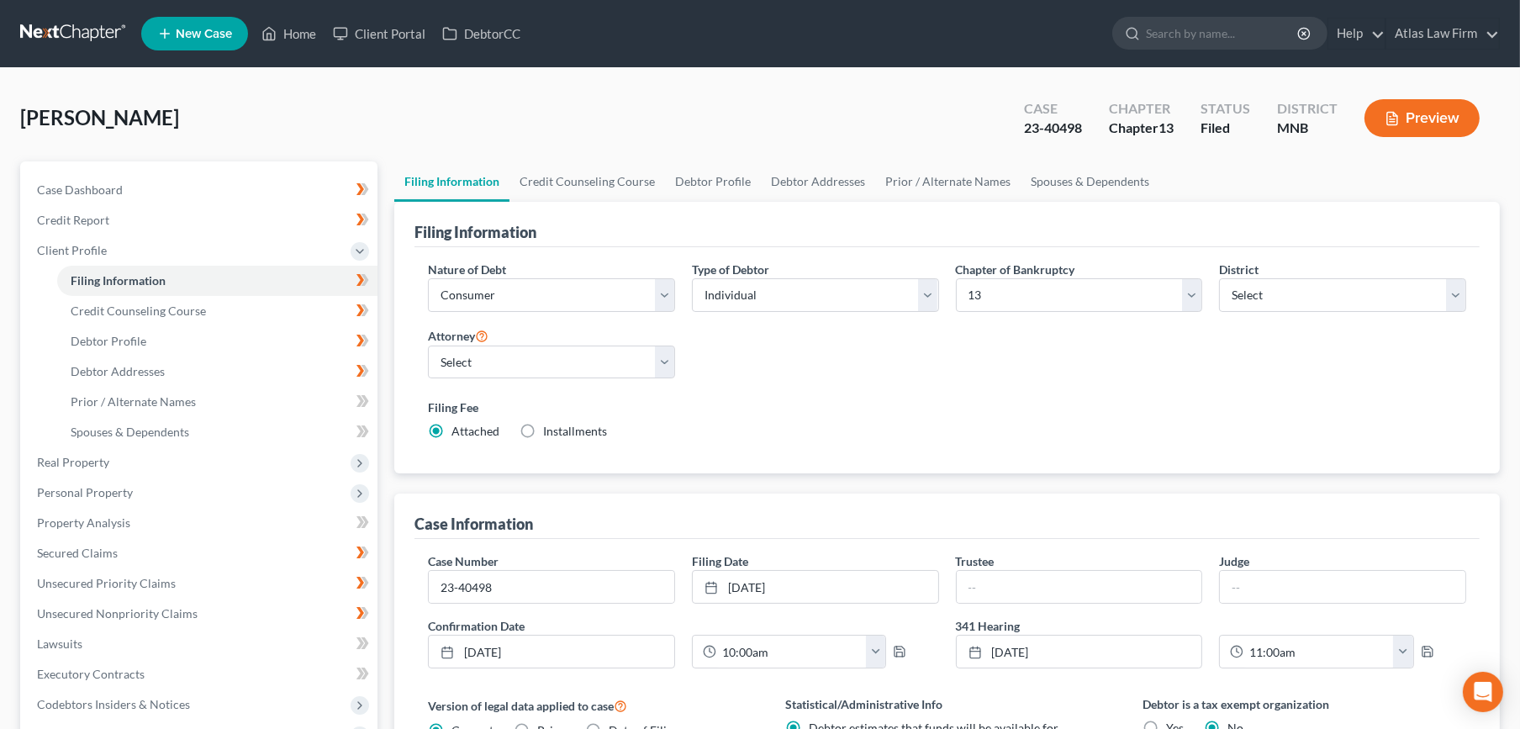
click at [460, 104] on div "[PERSON_NAME] Upgraded Case 23-40498 Chapter Chapter 13 Status Filed District […" at bounding box center [760, 124] width 1480 height 73
